Goal: Information Seeking & Learning: Understand process/instructions

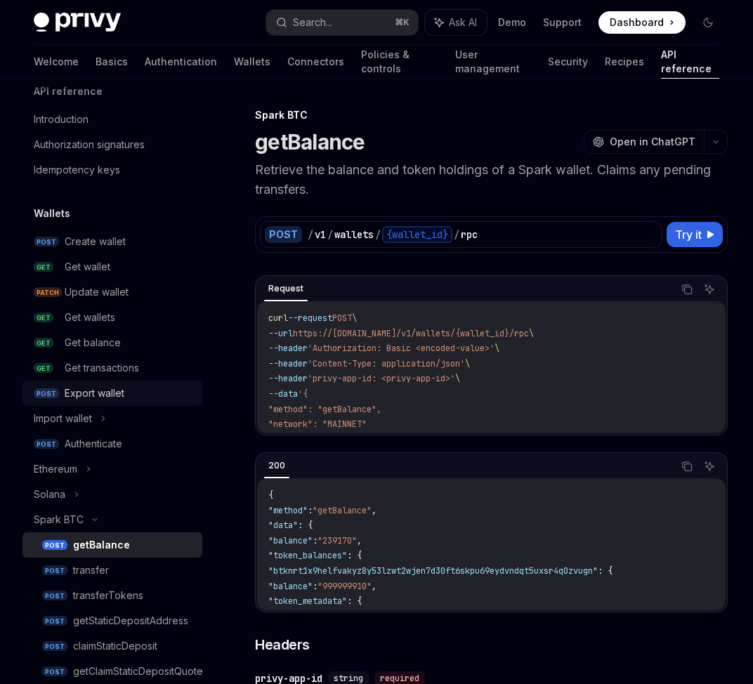
scroll to position [20, 0]
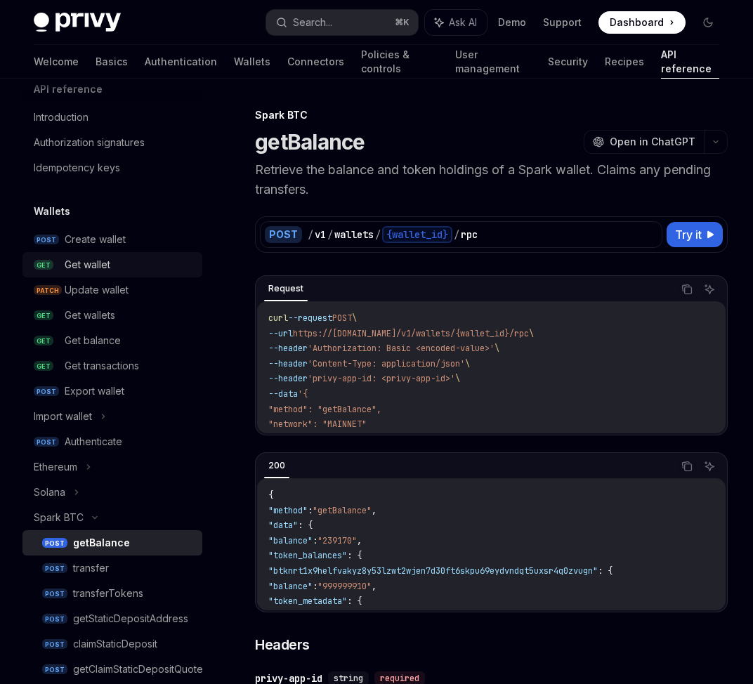
click at [88, 263] on div "Get wallet" at bounding box center [88, 264] width 46 height 17
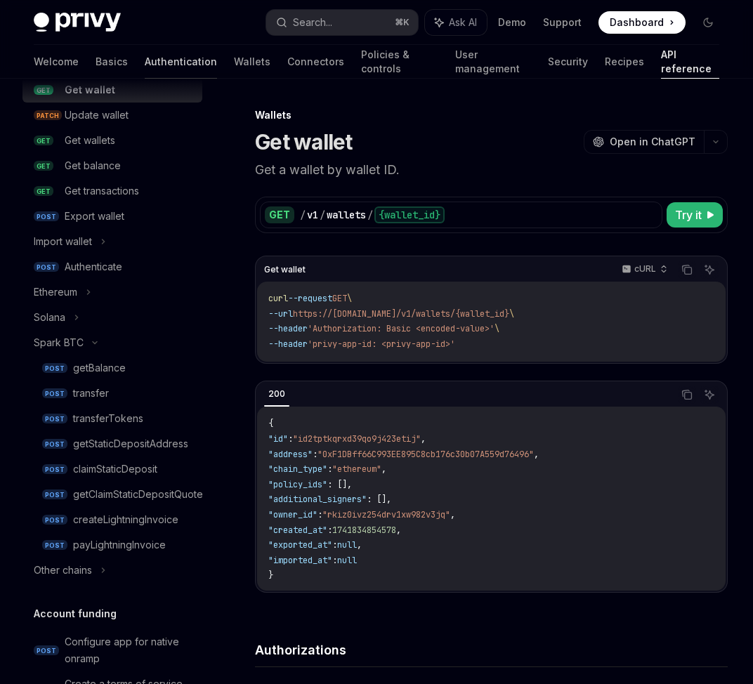
scroll to position [196, 0]
click at [97, 395] on div "transfer" at bounding box center [91, 392] width 36 height 17
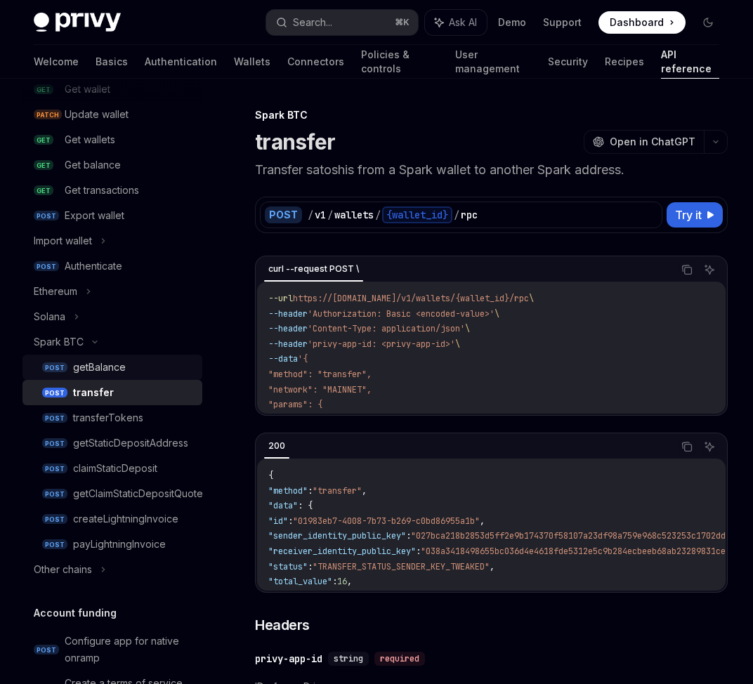
click at [109, 370] on div "getBalance" at bounding box center [99, 367] width 53 height 17
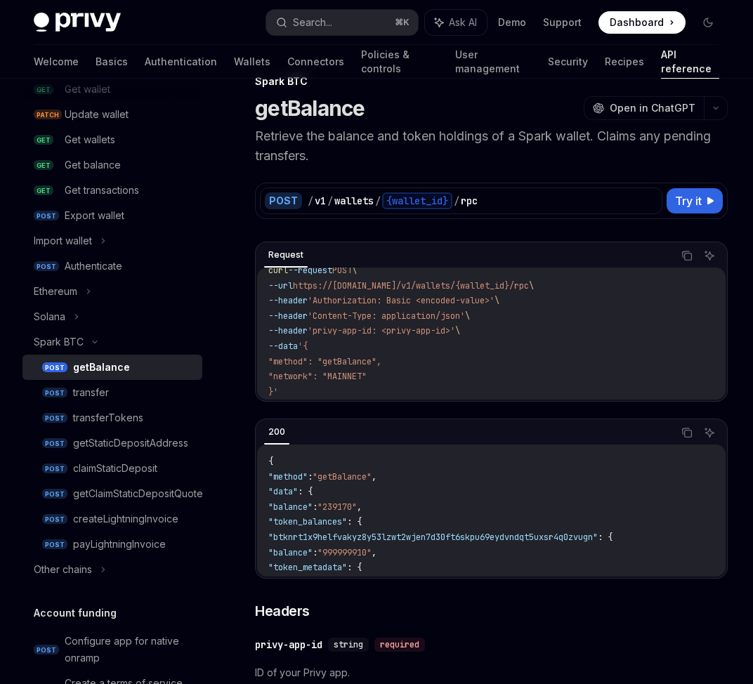
scroll to position [30, 0]
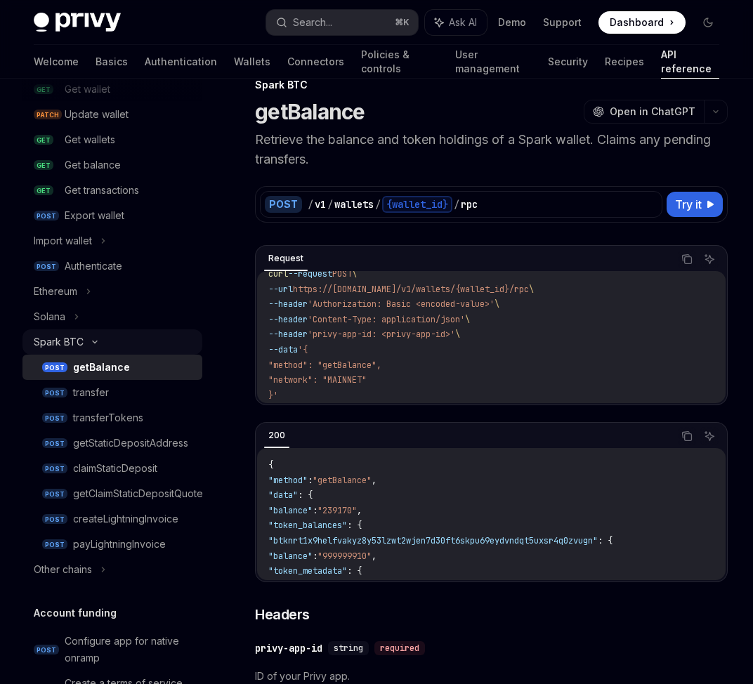
click at [101, 344] on icon at bounding box center [94, 342] width 17 height 6
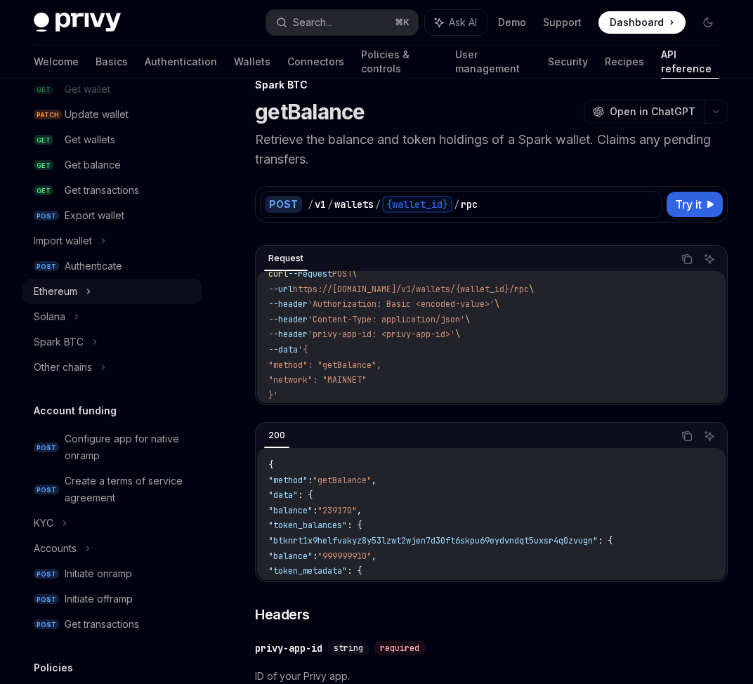
click at [95, 291] on div "Ethereum" at bounding box center [112, 291] width 180 height 25
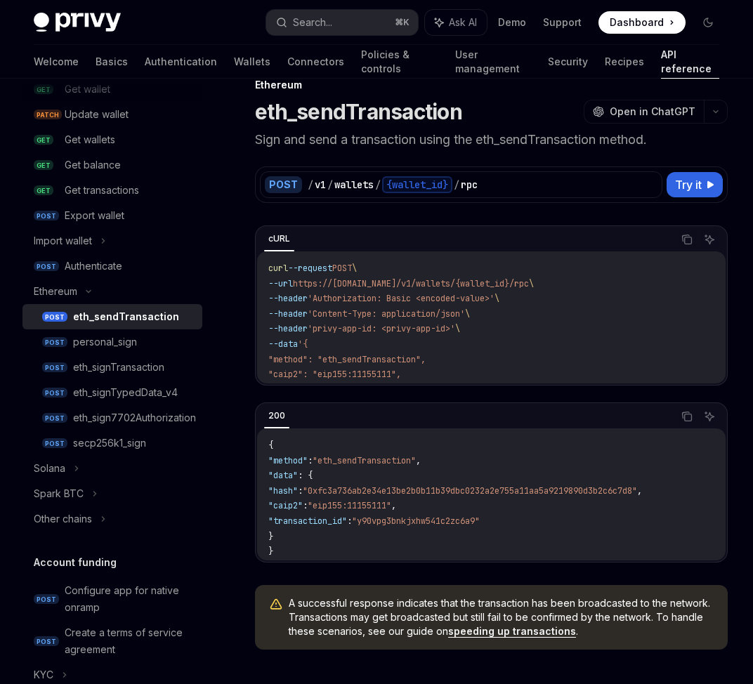
click at [131, 305] on link "POST eth_sendTransaction" at bounding box center [112, 316] width 180 height 25
type textarea "*"
